Goal: Check status: Check status

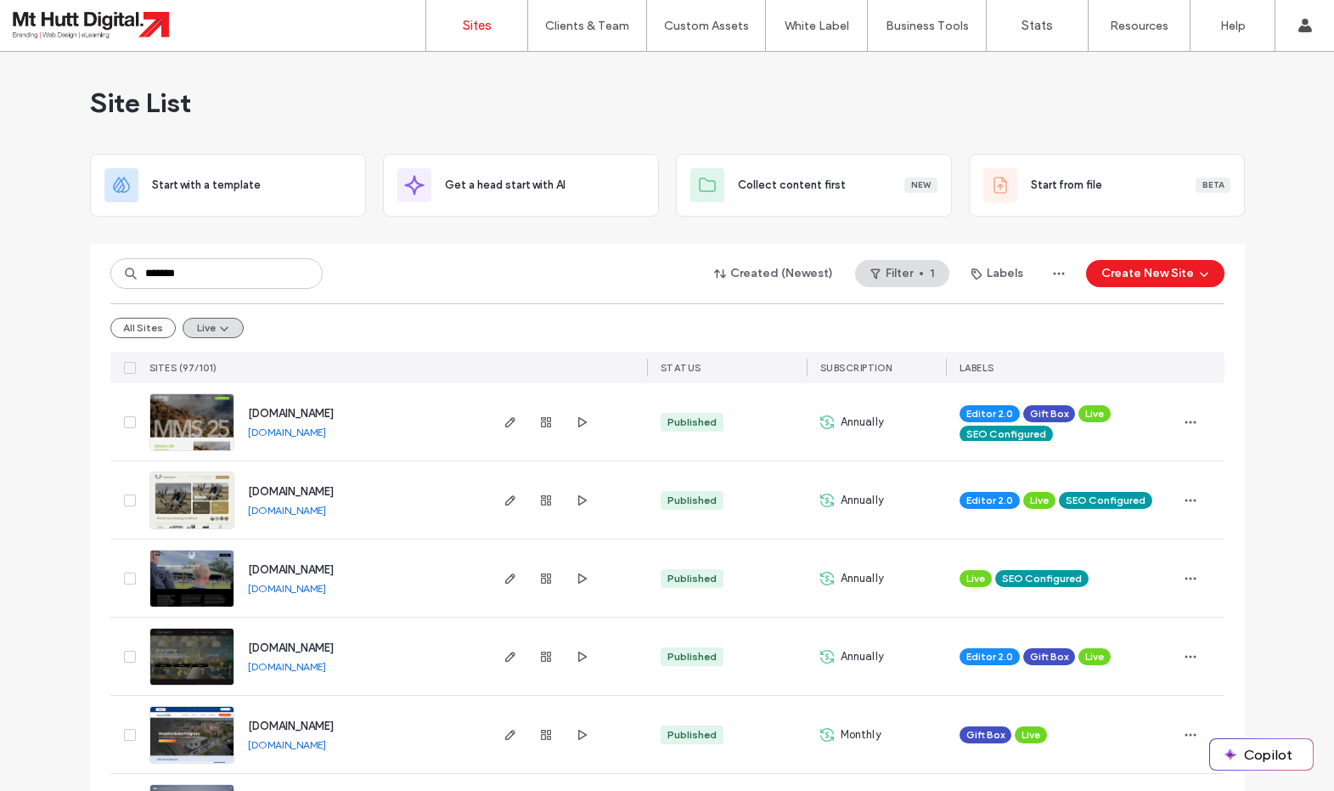
type input "********"
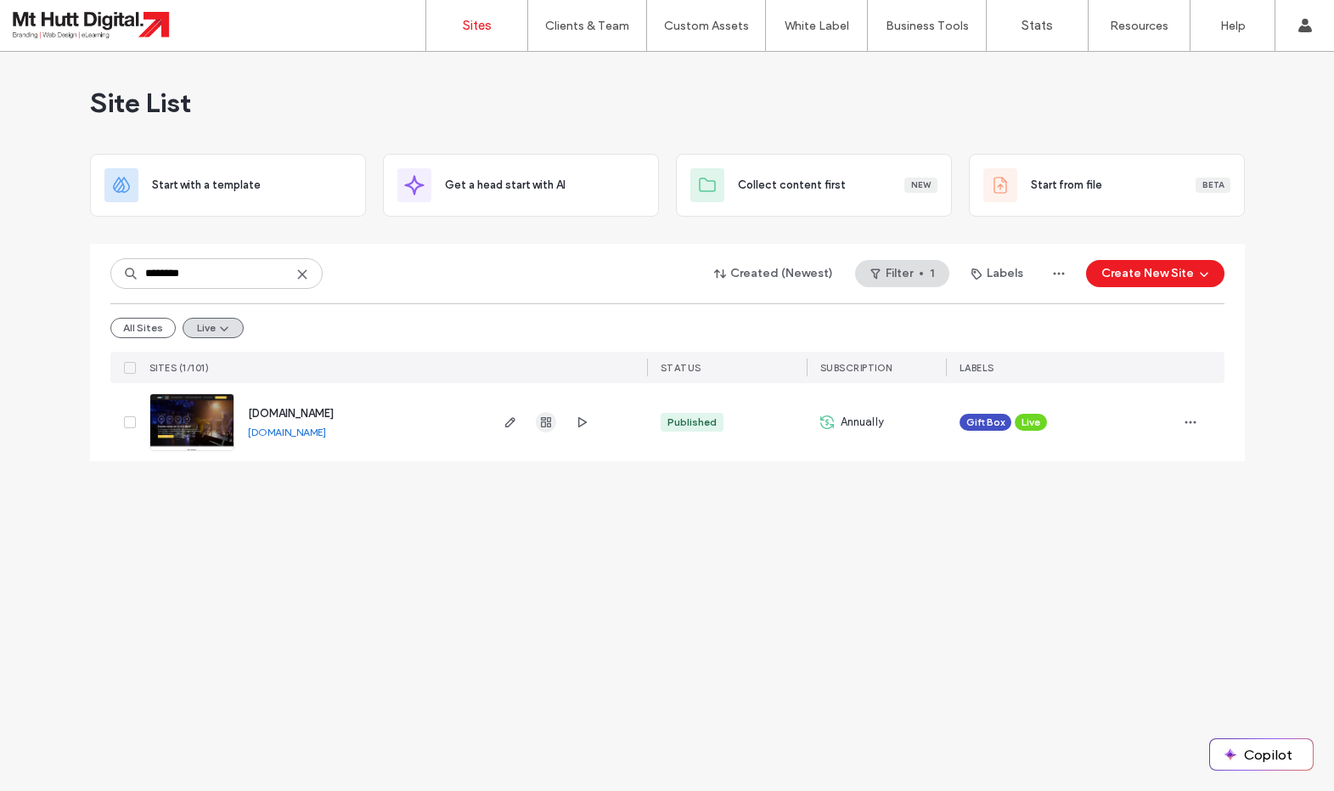
click at [547, 423] on icon "button" at bounding box center [546, 422] width 14 height 14
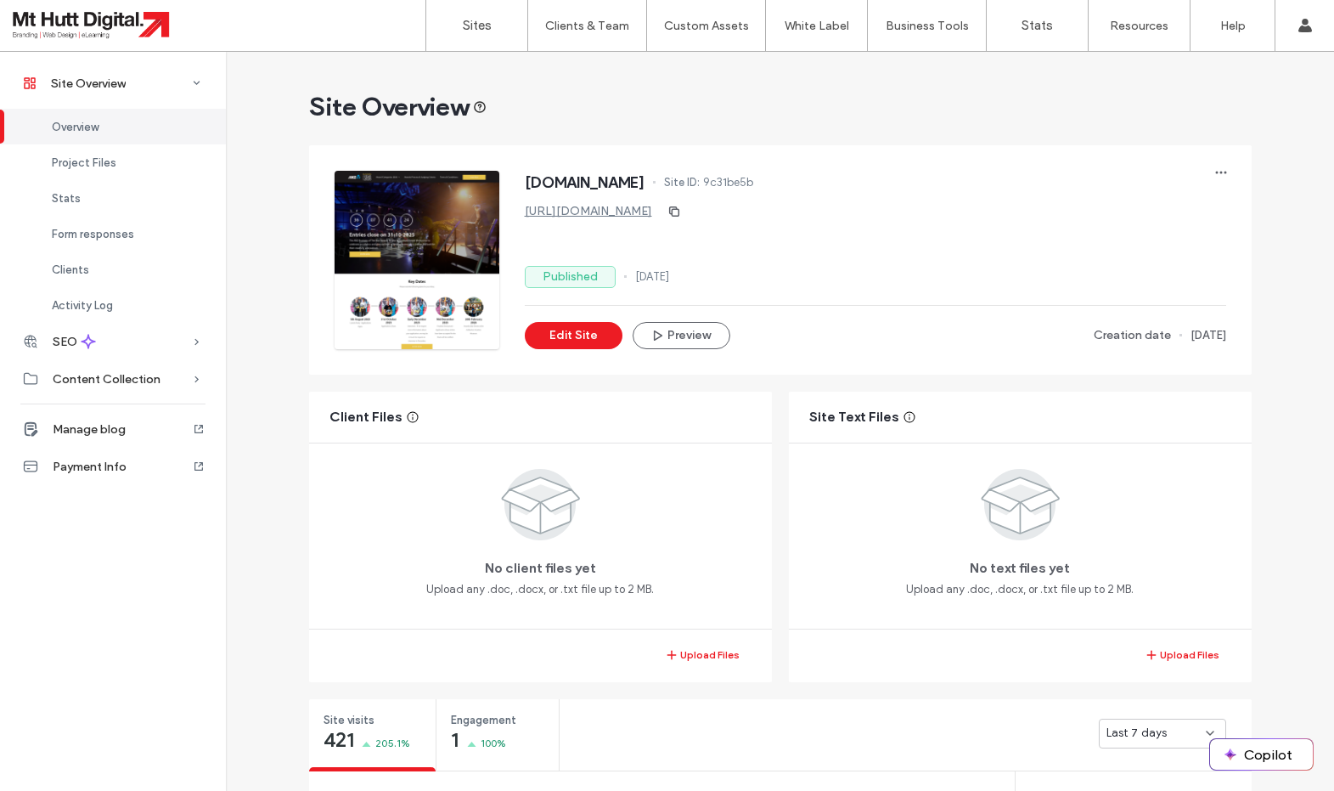
click at [1192, 301] on div "[DOMAIN_NAME] Site ID: 9c31be5b [URL][DOMAIN_NAME] Published [DATE] Edit Site P…" at bounding box center [876, 260] width 702 height 178
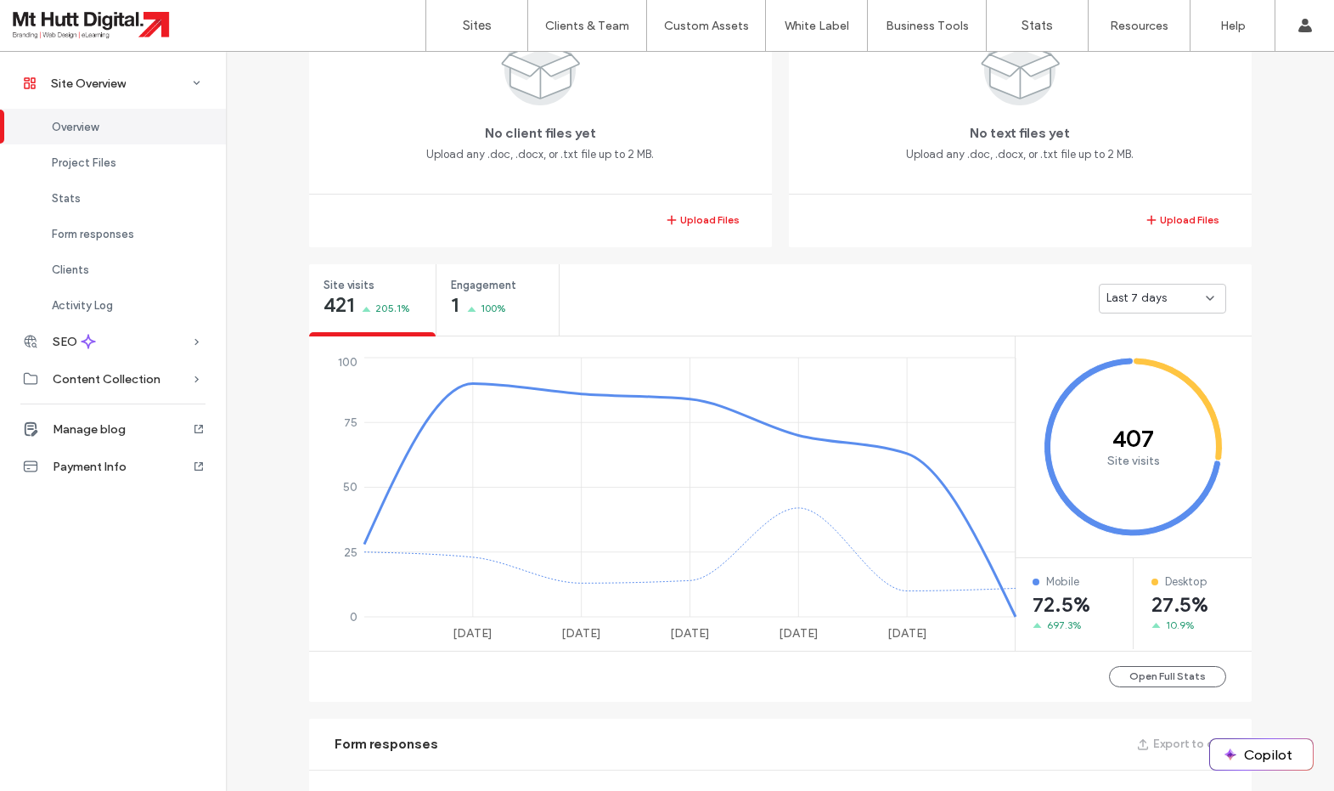
click at [1195, 301] on div "Last 7 days" at bounding box center [1156, 298] width 99 height 17
click at [1132, 390] on span "Last 30 days" at bounding box center [1141, 388] width 68 height 17
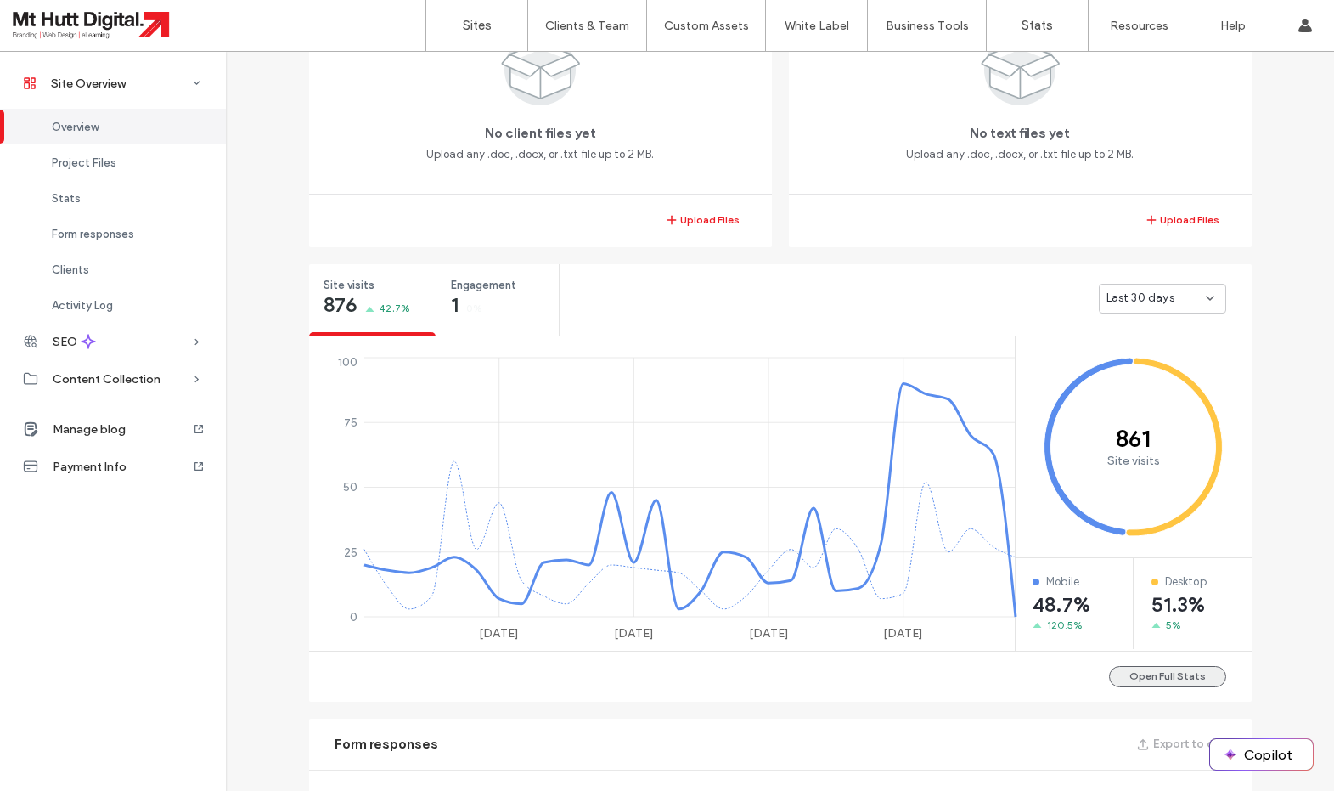
click at [1183, 673] on button "Open Full Stats" at bounding box center [1167, 676] width 117 height 21
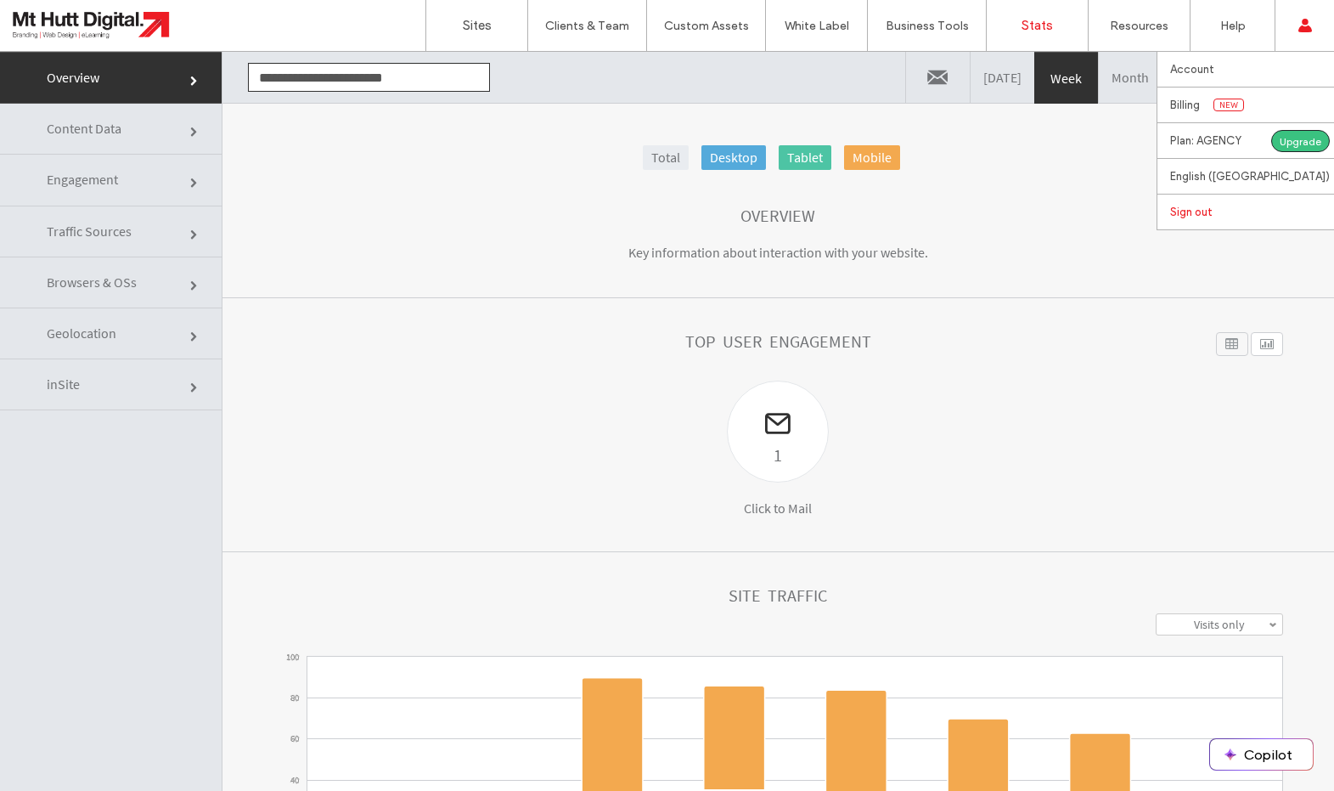
click at [1222, 208] on link "Sign out" at bounding box center [1253, 212] width 164 height 35
